Goal: Information Seeking & Learning: Learn about a topic

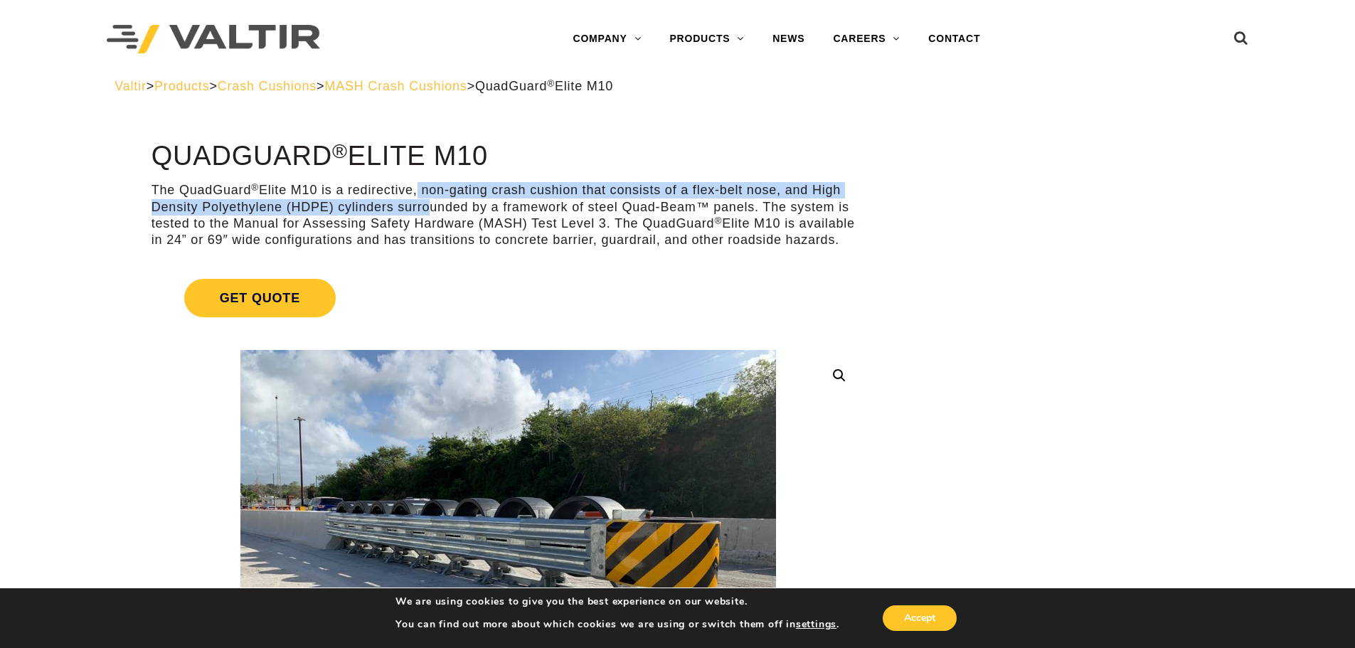
drag, startPoint x: 416, startPoint y: 186, endPoint x: 420, endPoint y: 207, distance: 21.8
click at [420, 207] on p "The QuadGuard ® Elite M10 is a redirective, non-gating crash cushion that consi…" at bounding box center [509, 215] width 714 height 67
drag, startPoint x: 420, startPoint y: 207, endPoint x: 405, endPoint y: 199, distance: 17.5
click at [419, 198] on p "The QuadGuard ® Elite M10 is a redirective, non-gating crash cushion that consi…" at bounding box center [509, 215] width 714 height 67
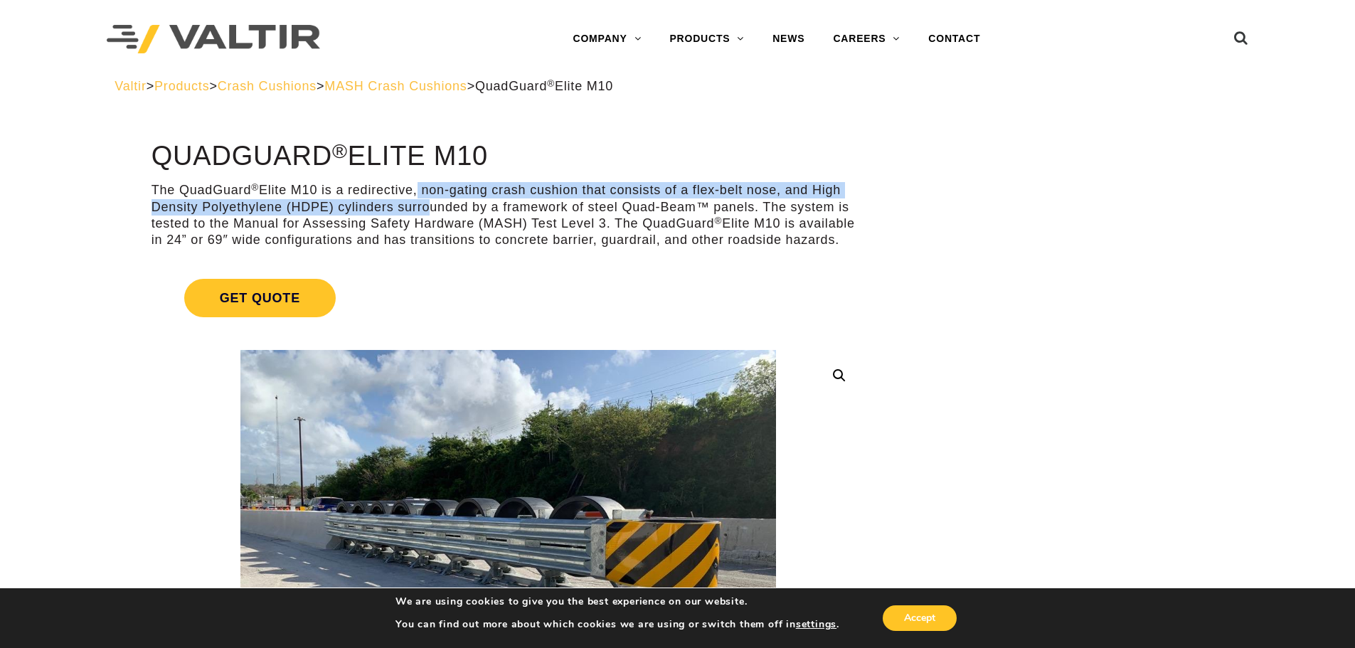
click at [396, 206] on p "The QuadGuard ® Elite M10 is a redirective, non-gating crash cushion that consi…" at bounding box center [509, 215] width 714 height 67
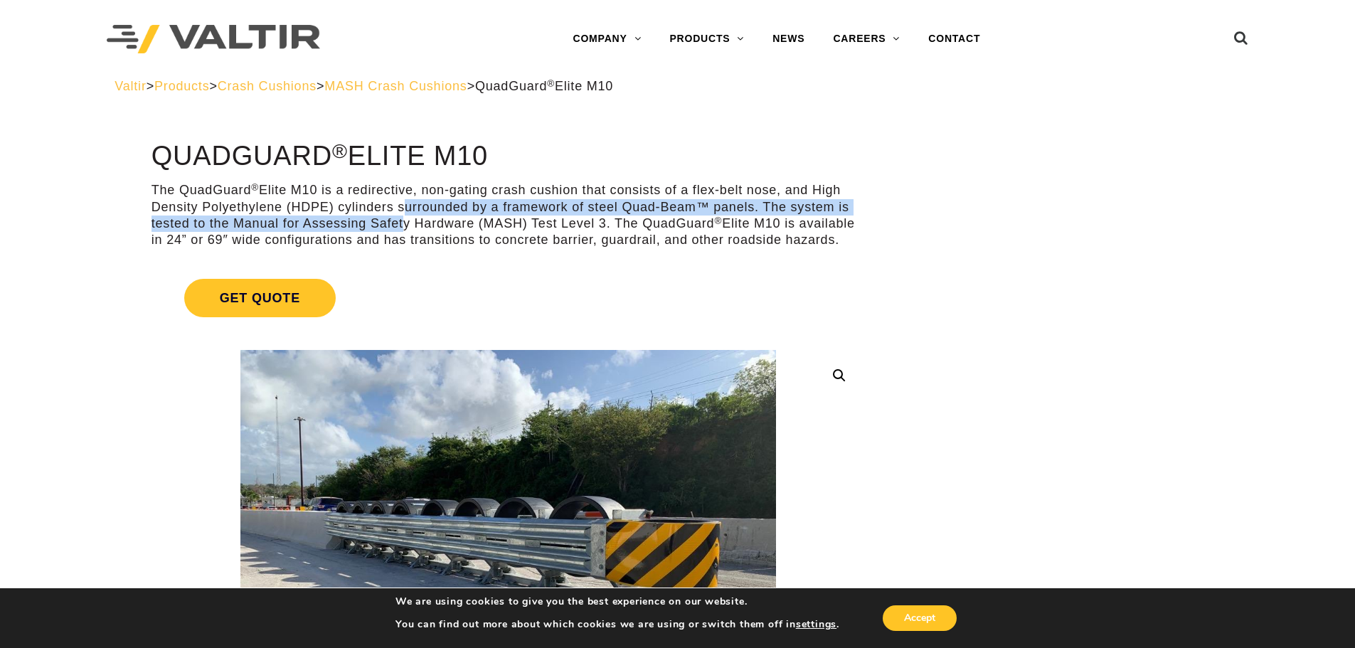
drag, startPoint x: 396, startPoint y: 226, endPoint x: 397, endPoint y: 201, distance: 24.2
click at [397, 201] on p "The QuadGuard ® Elite M10 is a redirective, non-gating crash cushion that consi…" at bounding box center [509, 215] width 714 height 67
drag, startPoint x: 397, startPoint y: 201, endPoint x: 399, endPoint y: 226, distance: 24.3
click at [401, 224] on p "The QuadGuard ® Elite M10 is a redirective, non-gating crash cushion that consi…" at bounding box center [509, 215] width 714 height 67
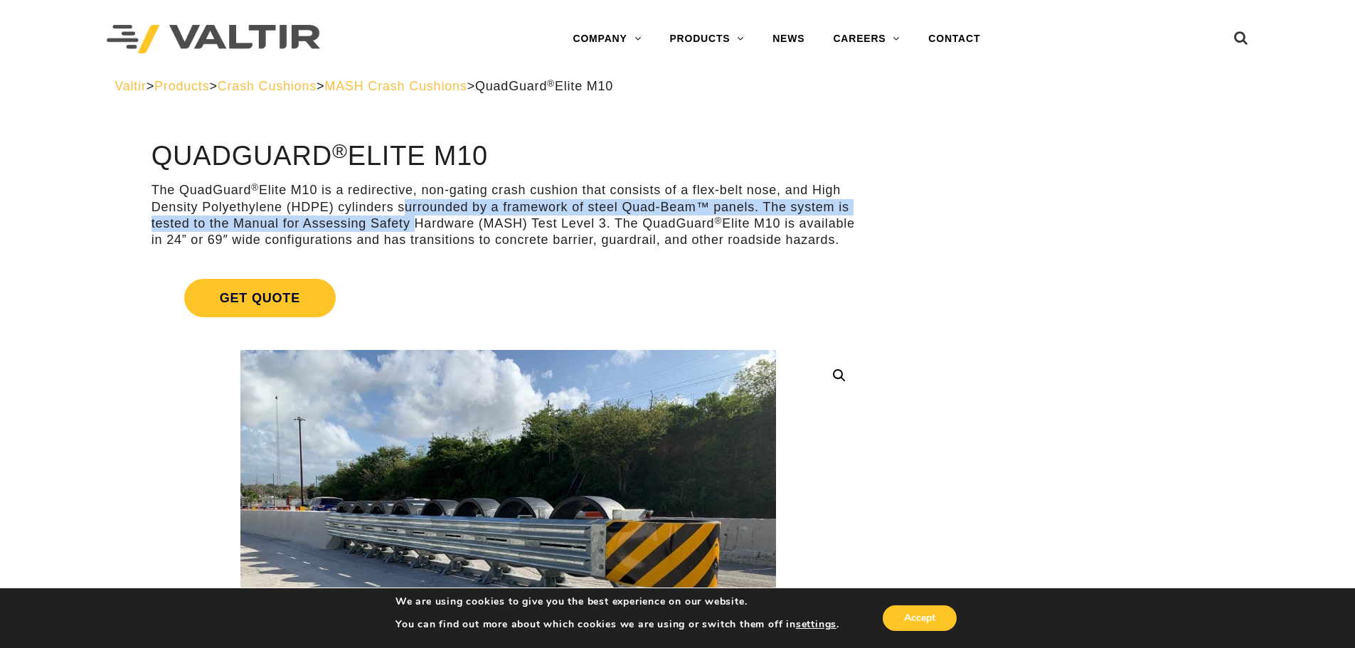
click at [399, 226] on p "The QuadGuard ® Elite M10 is a redirective, non-gating crash cushion that consi…" at bounding box center [509, 215] width 714 height 67
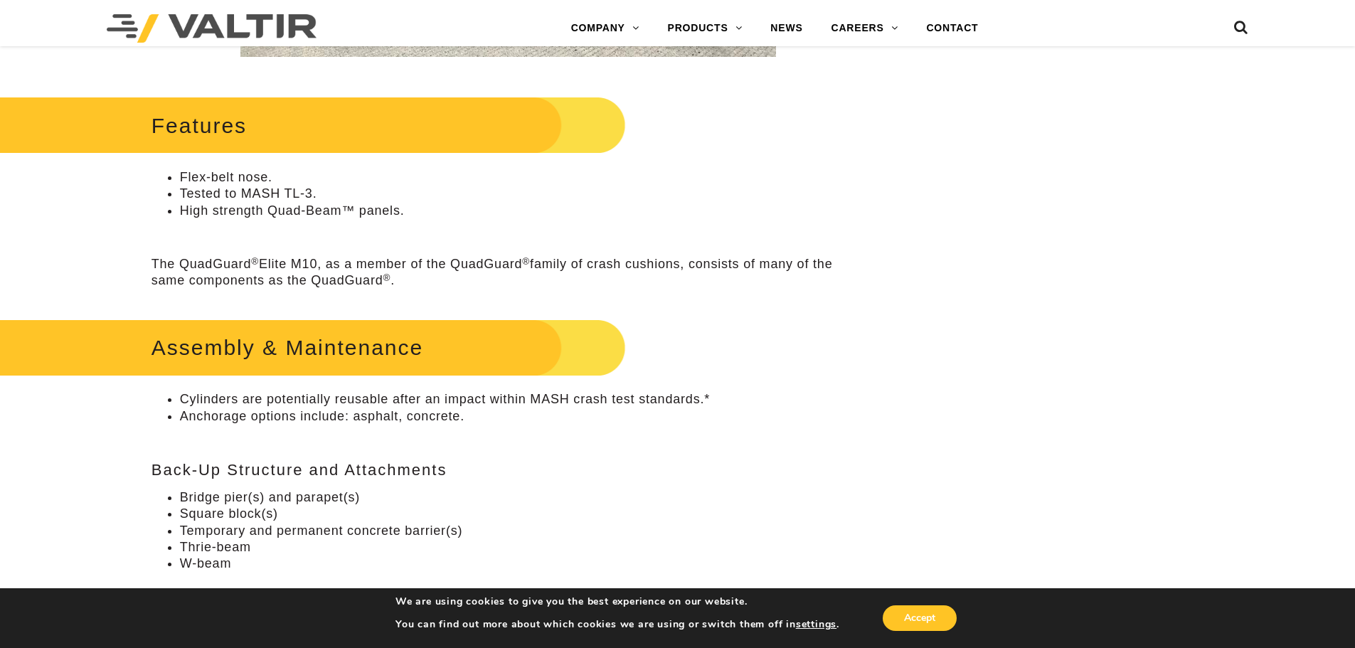
scroll to position [783, 0]
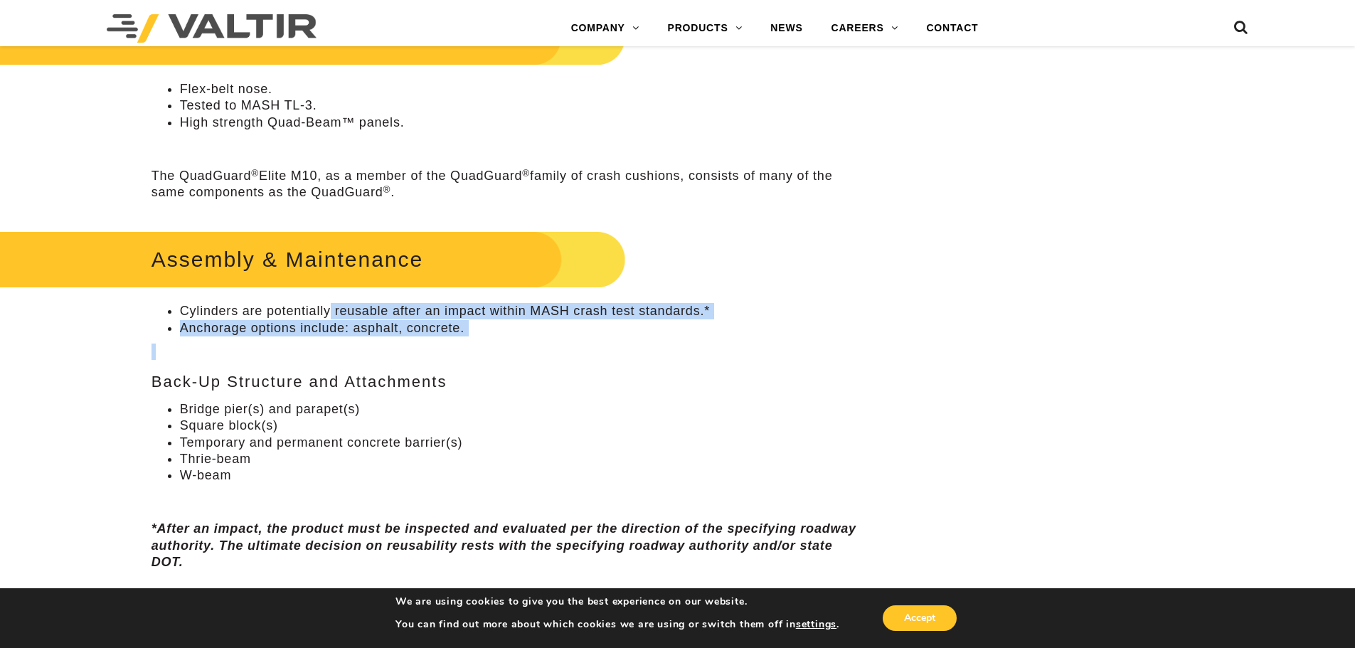
drag, startPoint x: 329, startPoint y: 313, endPoint x: 338, endPoint y: 349, distance: 36.6
click at [339, 348] on div "Assembly & Maintenance Cylinders are potentially reusable after an impact withi…" at bounding box center [509, 398] width 714 height 344
click at [338, 349] on p at bounding box center [509, 352] width 714 height 16
drag, startPoint x: 254, startPoint y: 301, endPoint x: 319, endPoint y: 337, distance: 74.2
click at [319, 337] on div "Assembly & Maintenance Cylinders are potentially reusable after an impact withi…" at bounding box center [509, 398] width 714 height 344
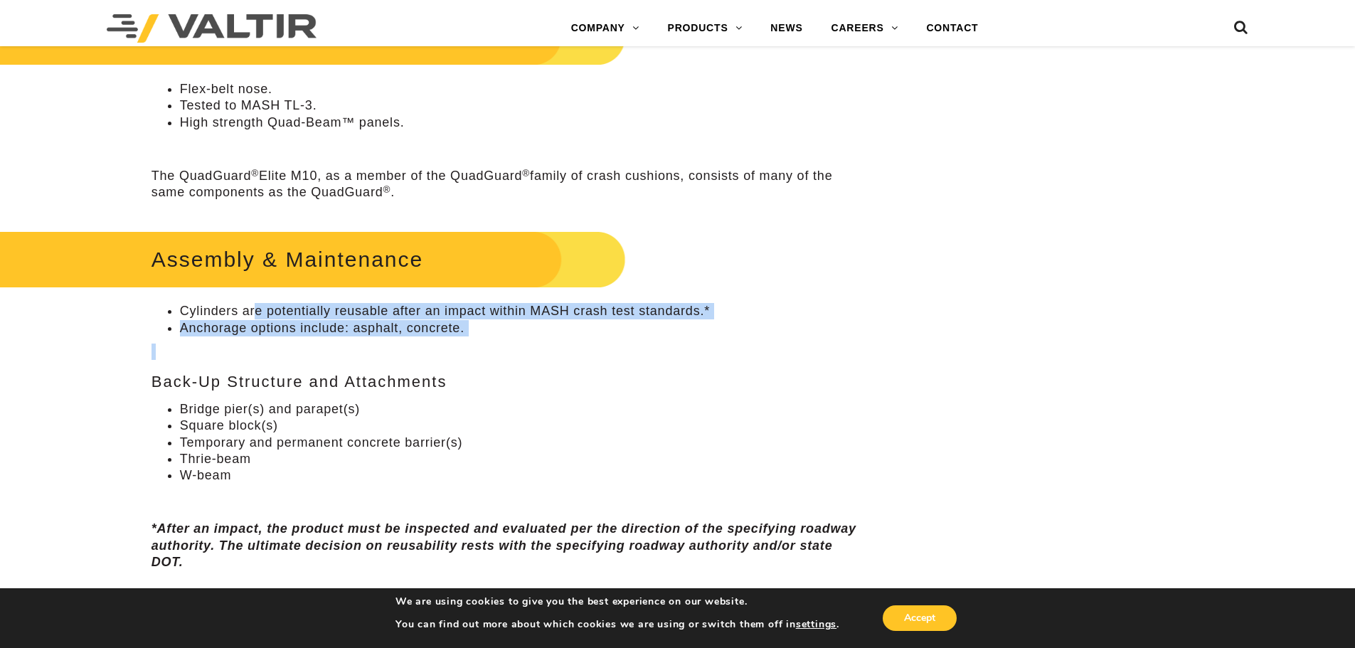
click at [319, 337] on div "Assembly & Maintenance Cylinders are potentially reusable after an impact withi…" at bounding box center [509, 398] width 714 height 344
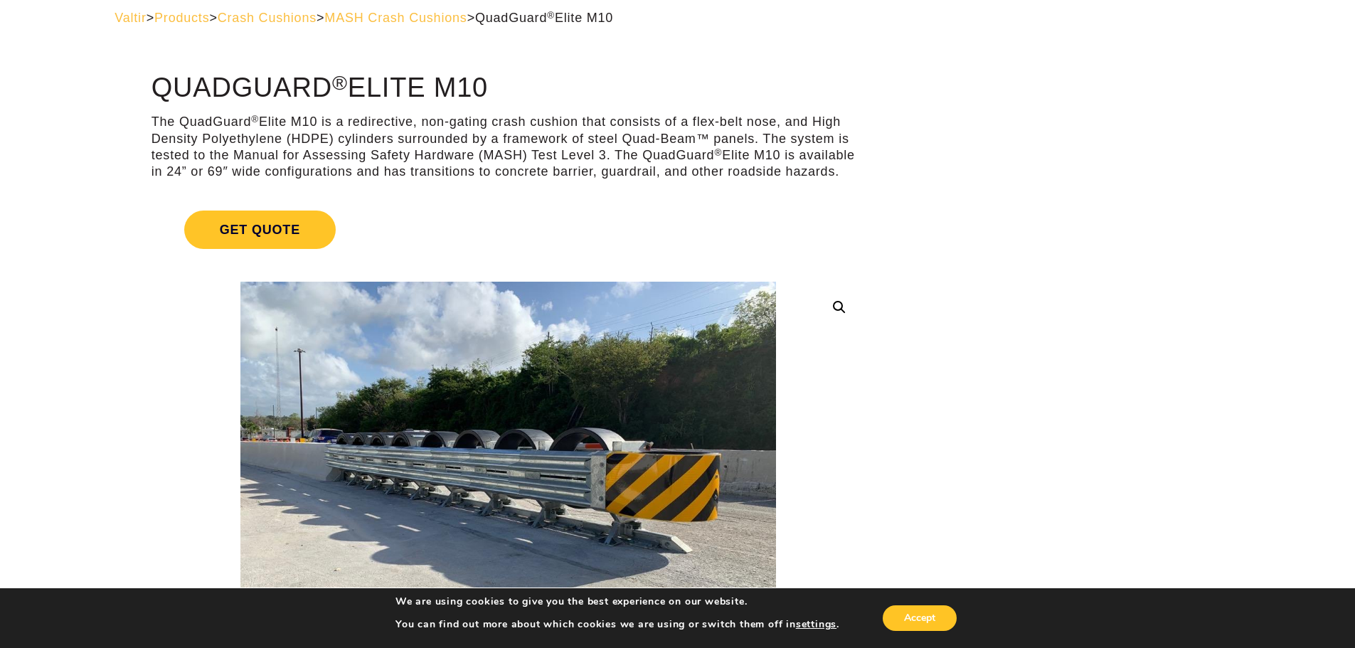
scroll to position [0, 0]
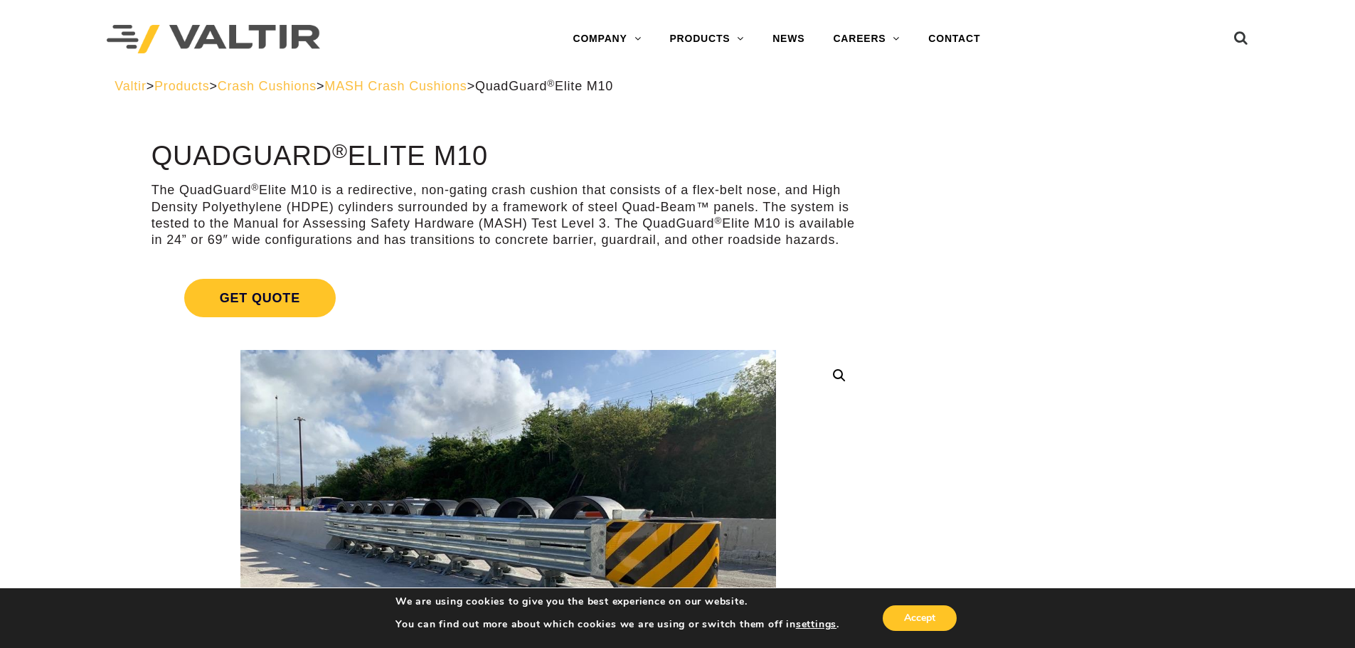
click at [228, 39] on img at bounding box center [213, 39] width 213 height 29
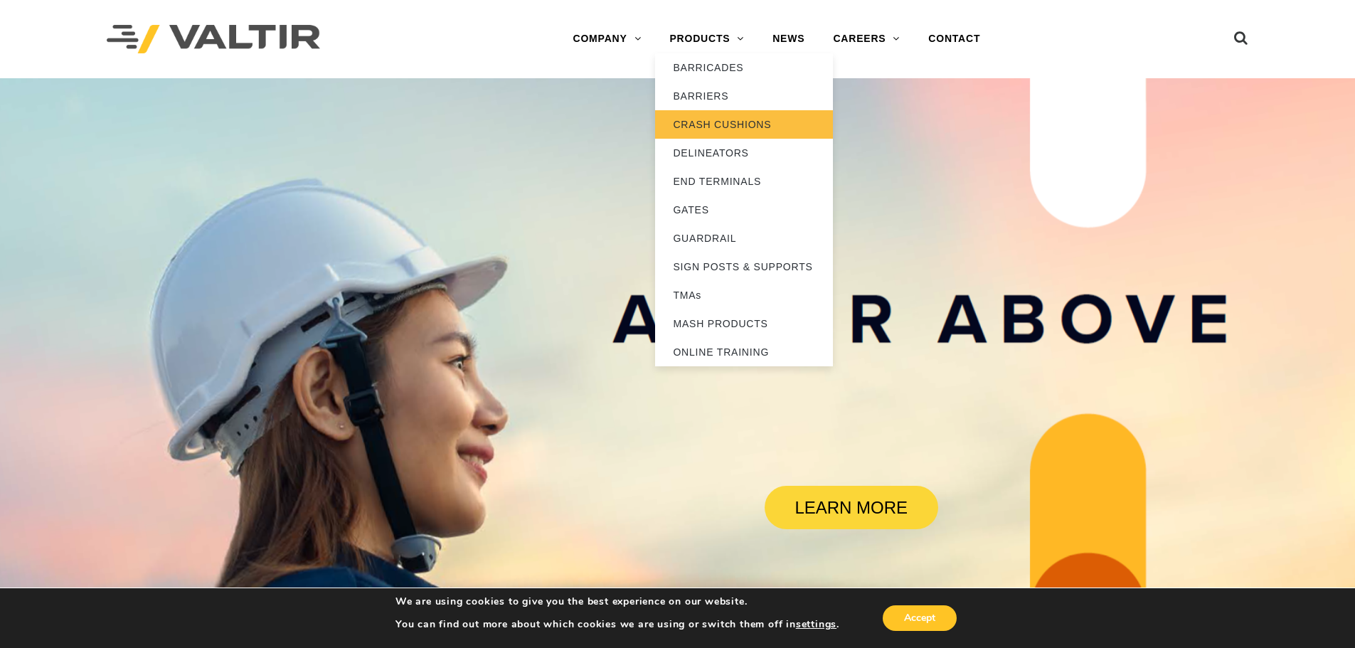
click at [701, 124] on link "CRASH CUSHIONS" at bounding box center [744, 124] width 178 height 28
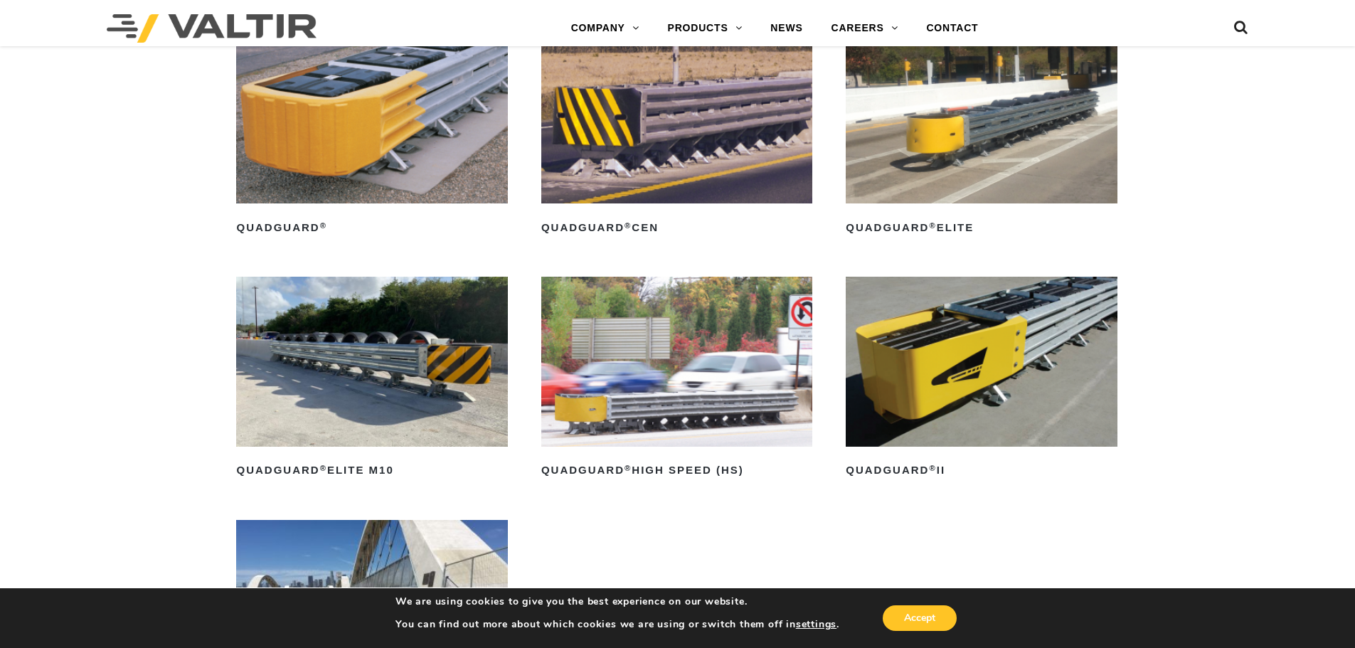
scroll to position [1067, 0]
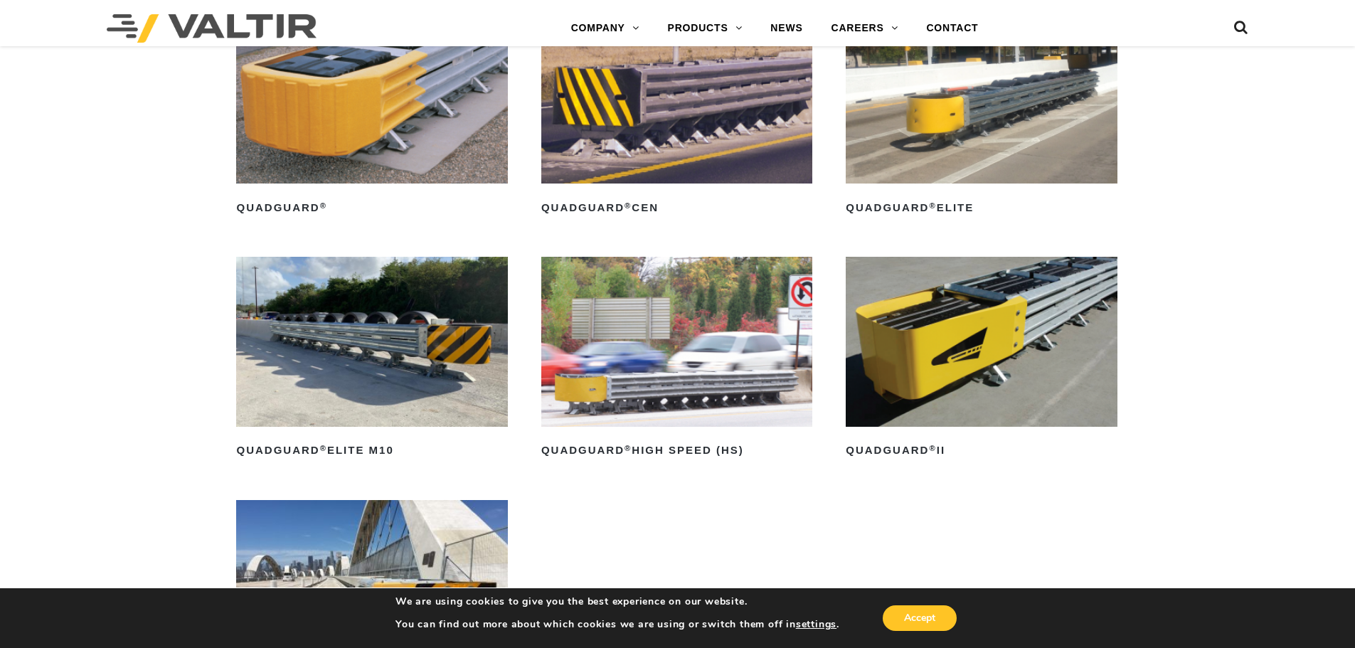
click at [924, 388] on img at bounding box center [981, 341] width 271 height 169
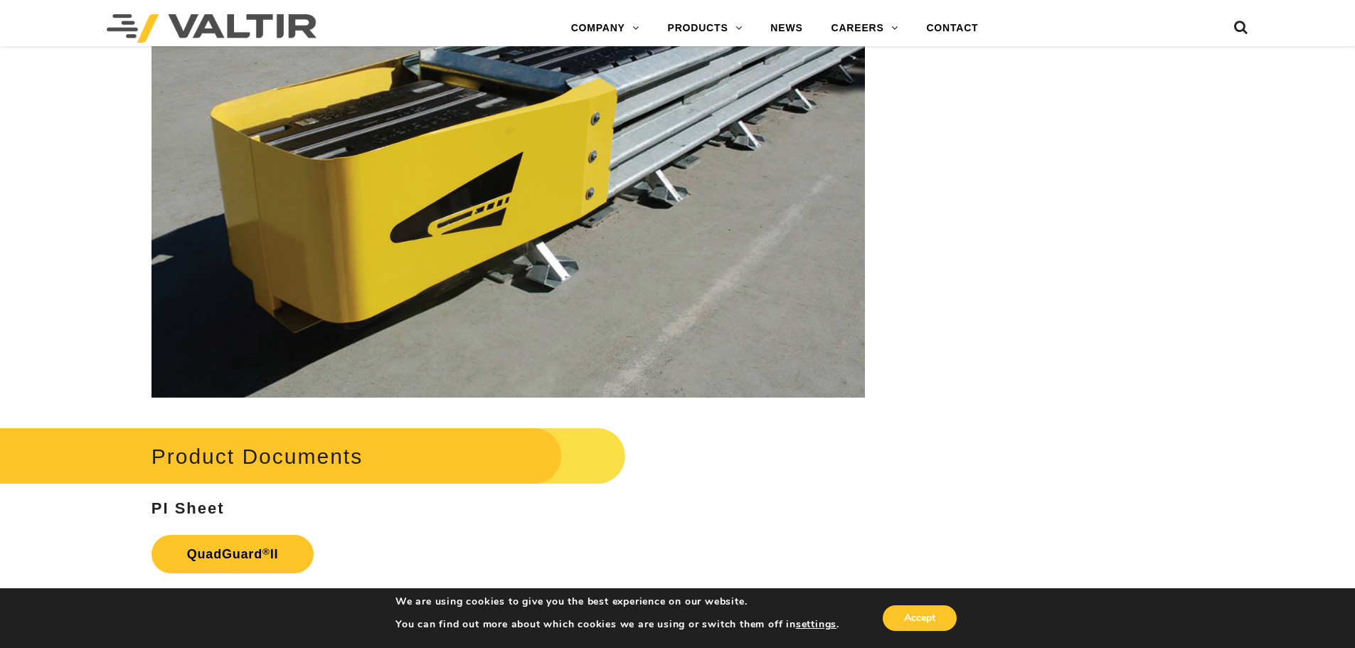
scroll to position [2846, 0]
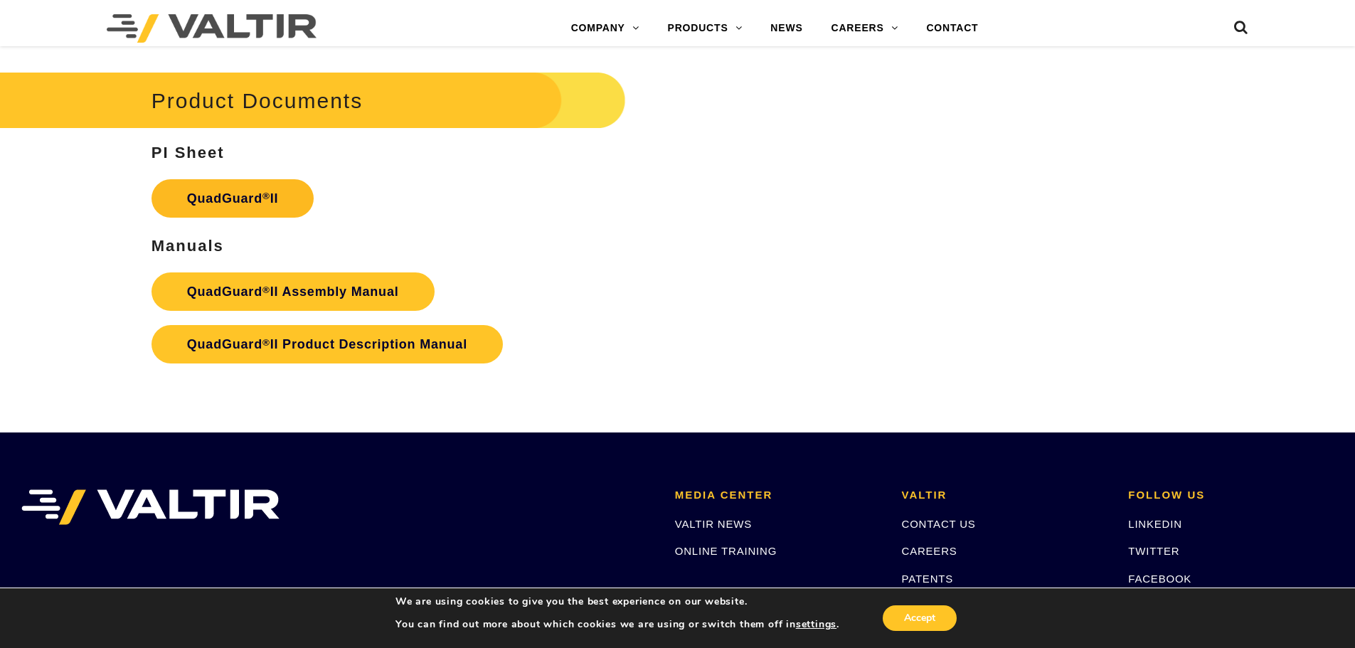
click at [233, 184] on link "QuadGuard ® II" at bounding box center [233, 198] width 163 height 38
